Goal: Task Accomplishment & Management: Manage account settings

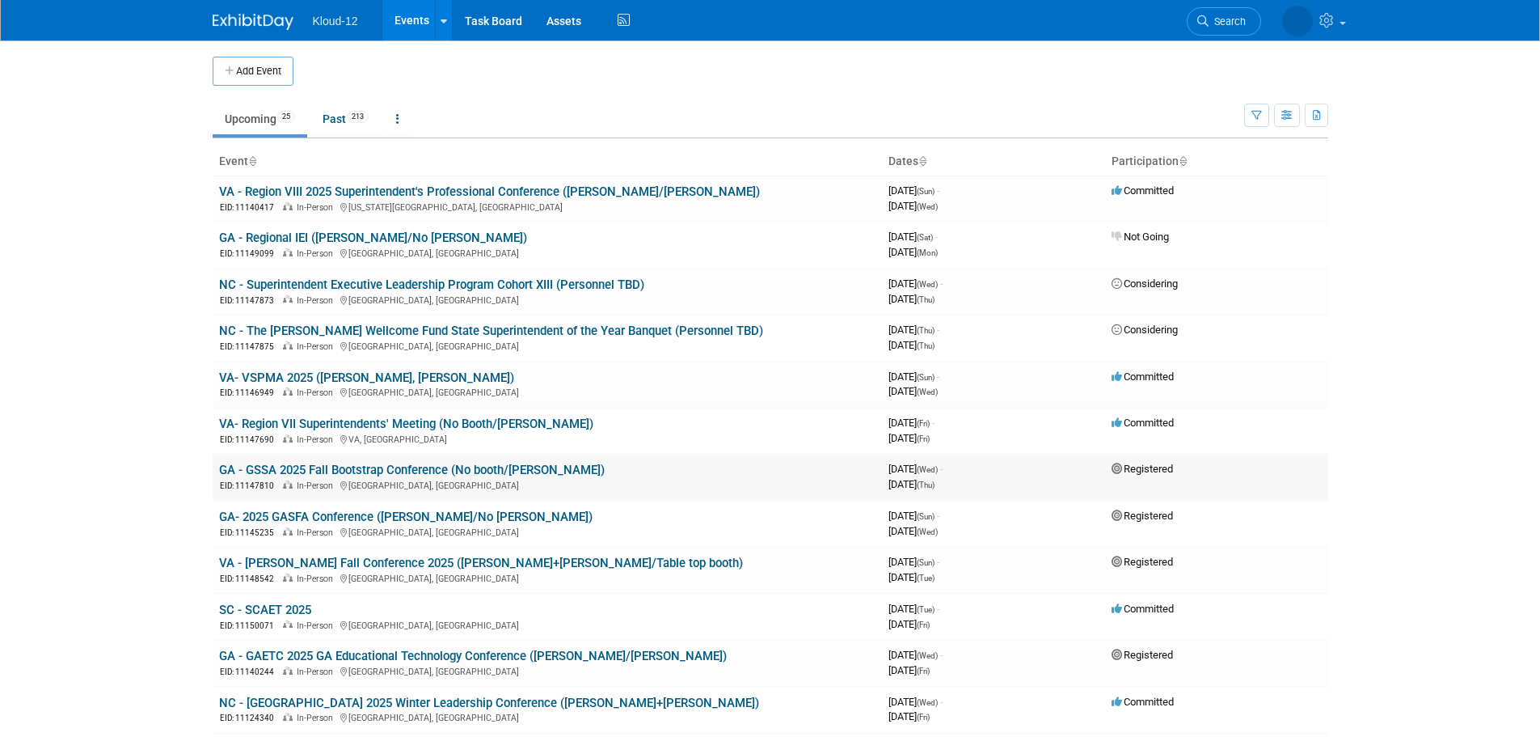
click at [447, 467] on link "GA - GSSA 2025 Fall Bootstrap Conference (No booth/[PERSON_NAME])" at bounding box center [412, 470] width 386 height 15
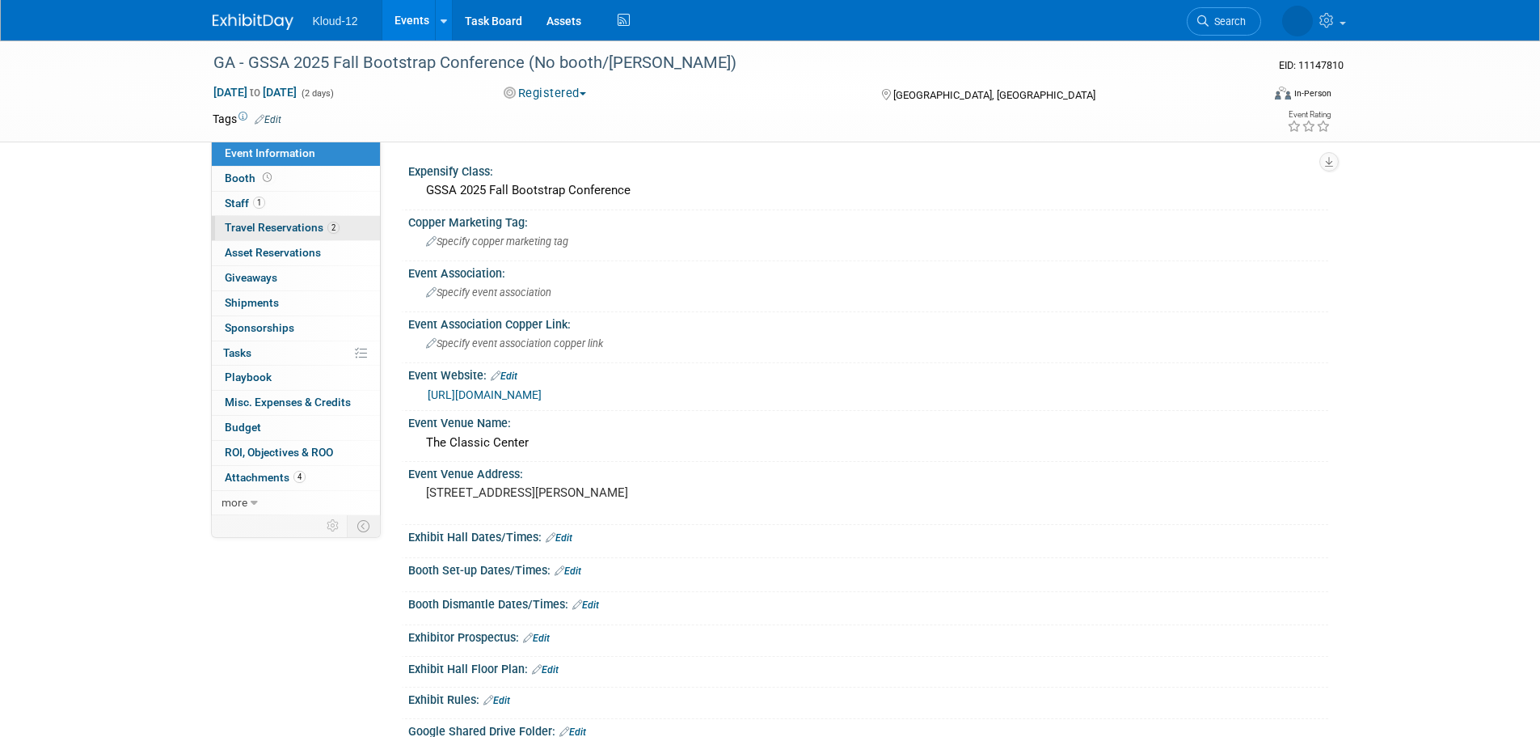
click at [281, 218] on link "2 Travel Reservations 2" at bounding box center [296, 228] width 168 height 24
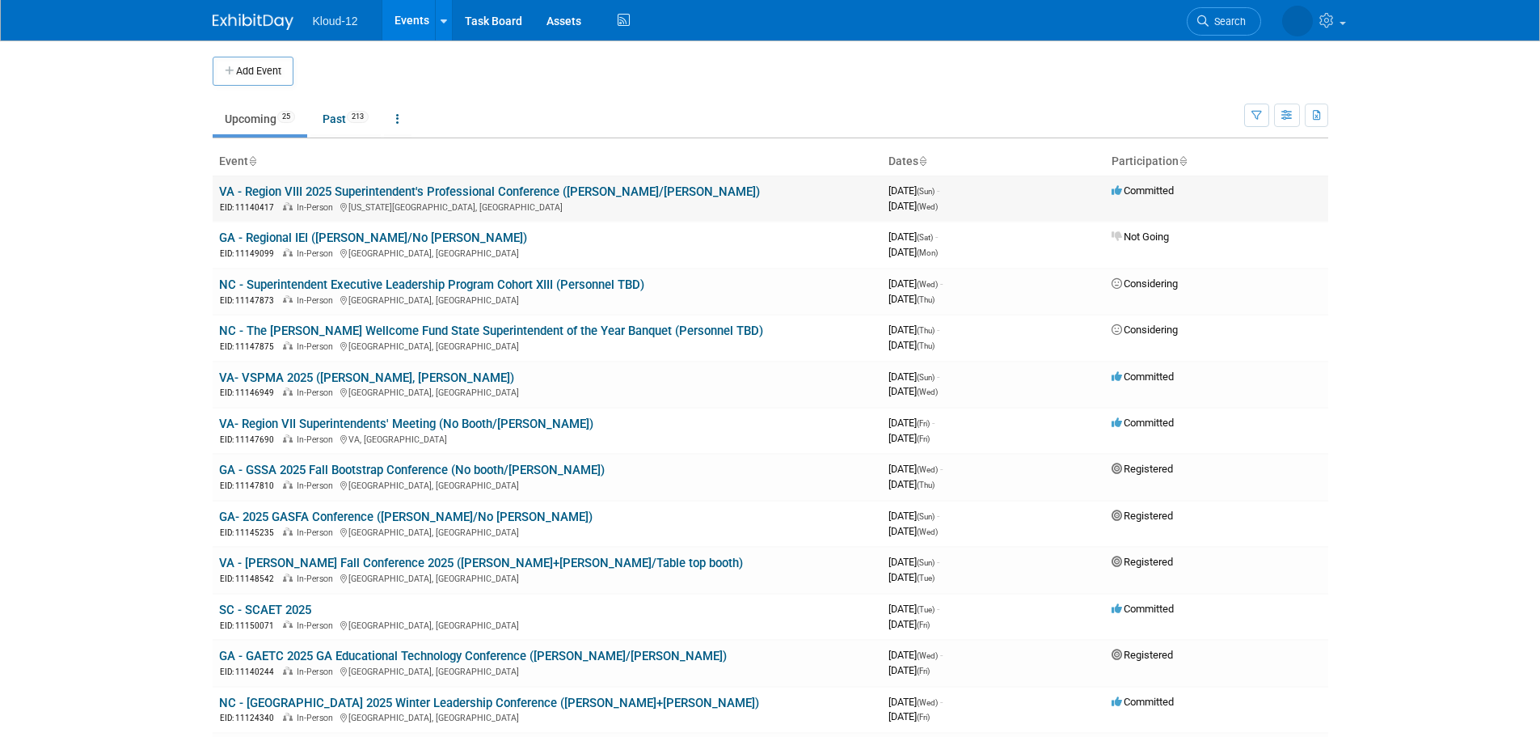
click at [492, 188] on link "VA - Region VIII 2025 Superintendent's Professional Conference ([PERSON_NAME]/[…" at bounding box center [489, 191] width 541 height 15
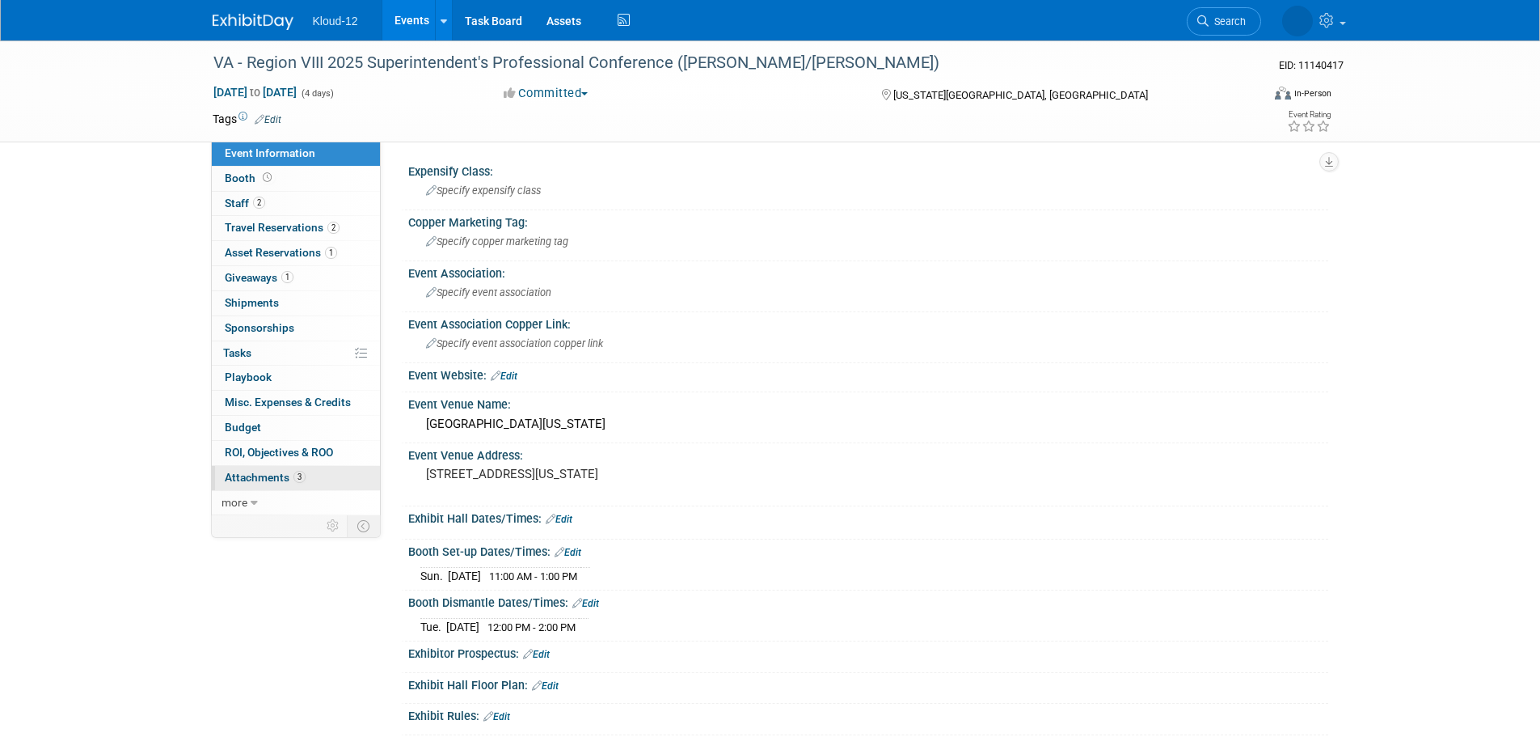
click at [273, 472] on span "Attachments 3" at bounding box center [265, 477] width 81 height 13
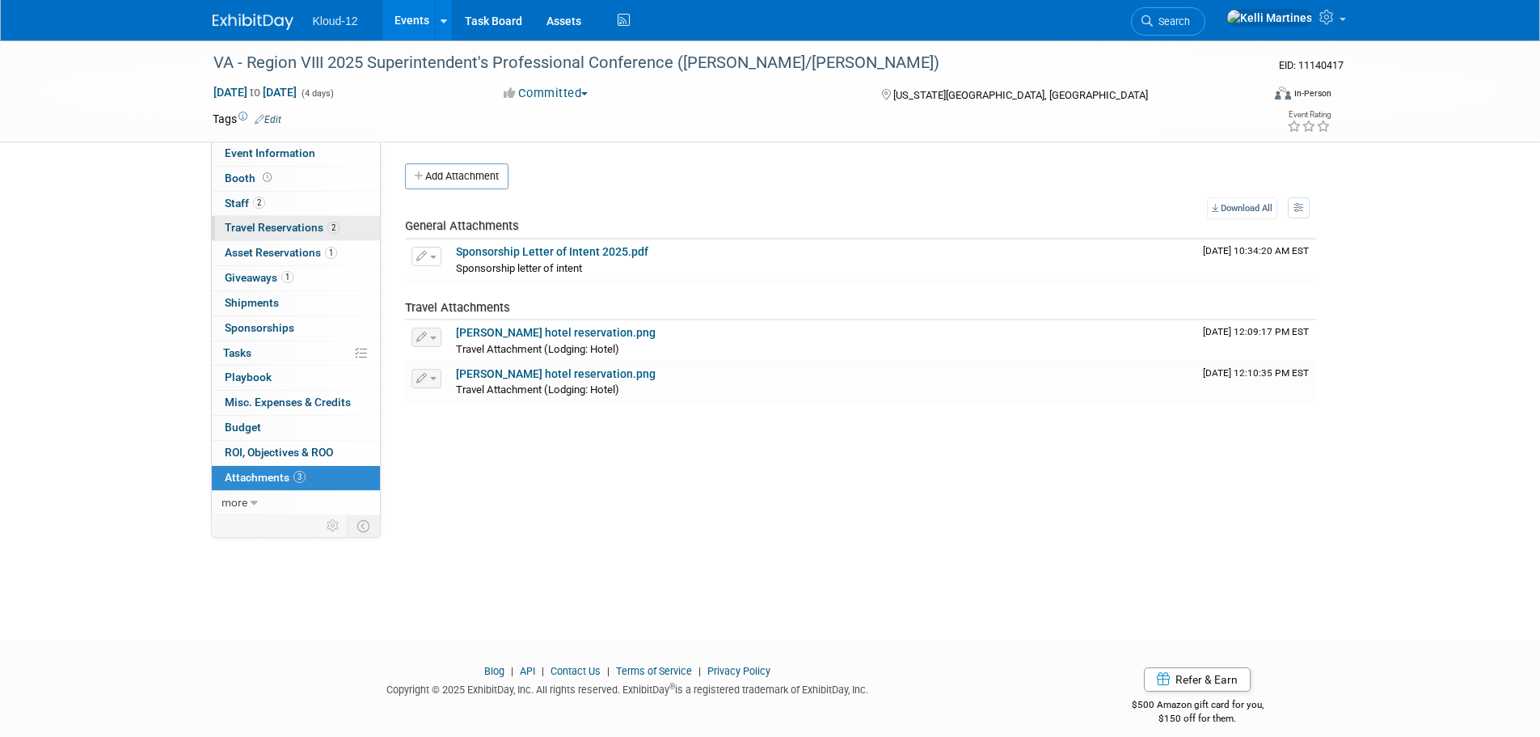
click at [270, 227] on span "Travel Reservations 2" at bounding box center [282, 227] width 115 height 13
